Goal: Information Seeking & Learning: Understand process/instructions

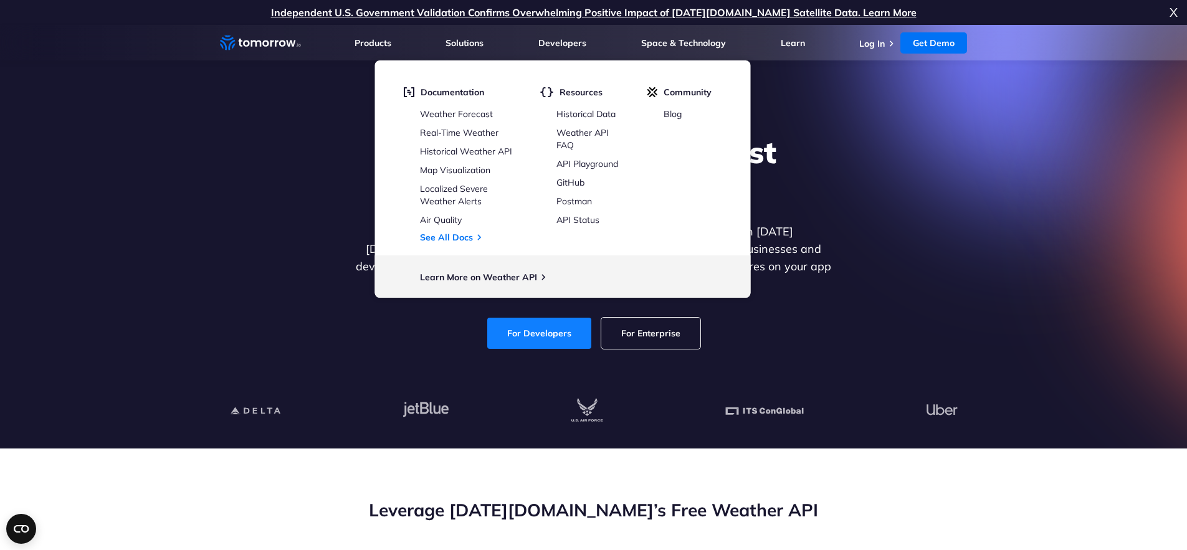
drag, startPoint x: 540, startPoint y: 322, endPoint x: 562, endPoint y: 322, distance: 21.8
click at [540, 322] on link "For Developers" at bounding box center [539, 333] width 104 height 31
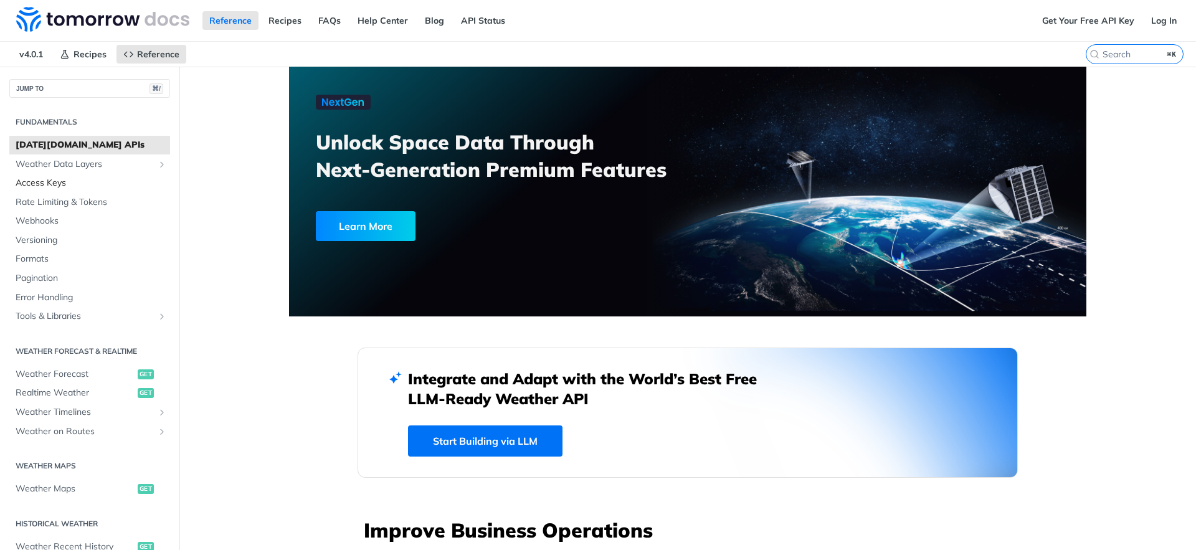
click at [49, 180] on span "Access Keys" at bounding box center [91, 183] width 151 height 12
